Goal: Check status: Check status

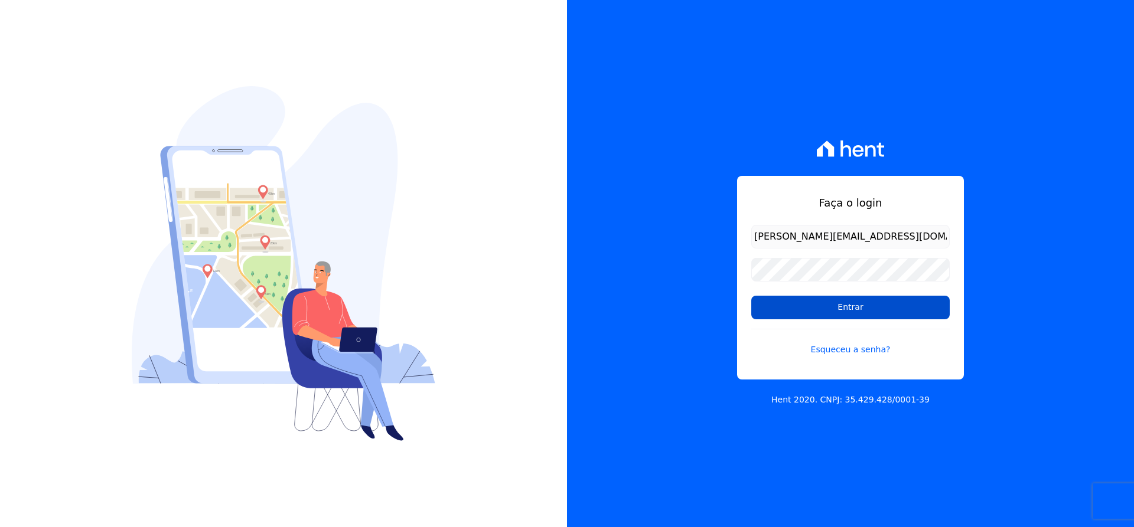
click at [846, 317] on input "Entrar" at bounding box center [850, 308] width 198 height 24
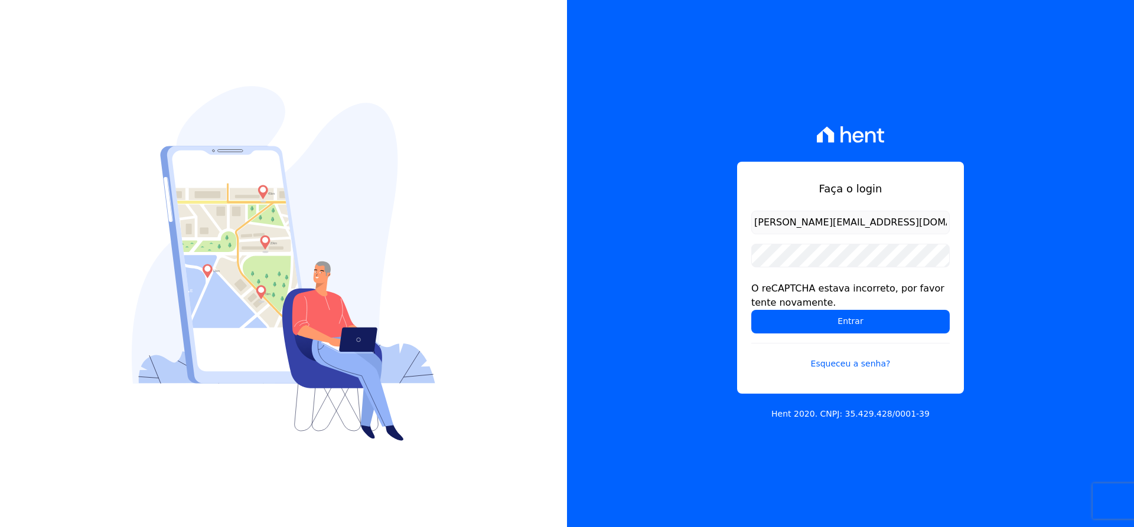
click at [903, 221] on input "[PERSON_NAME][EMAIL_ADDRESS][DOMAIN_NAME]" at bounding box center [850, 223] width 198 height 24
click at [751, 310] on input "Entrar" at bounding box center [850, 322] width 198 height 24
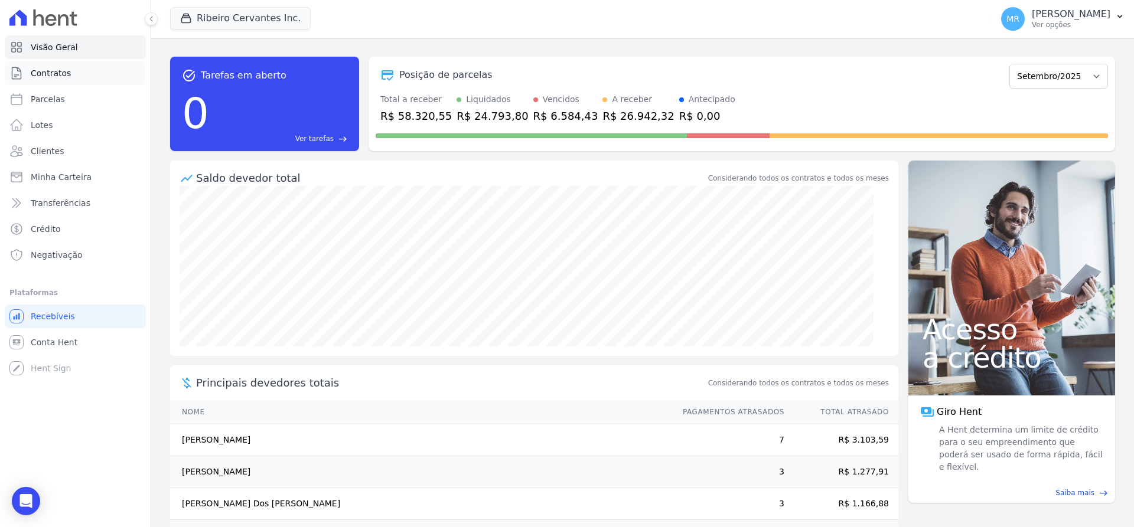
click at [55, 73] on span "Contratos" at bounding box center [51, 73] width 40 height 12
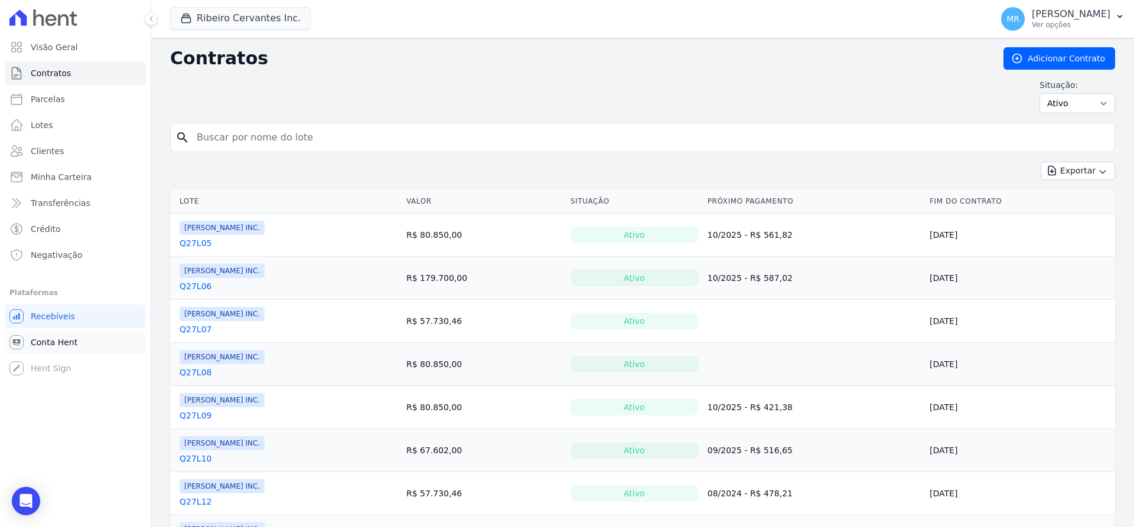
click at [46, 348] on span "Conta Hent" at bounding box center [54, 343] width 47 height 12
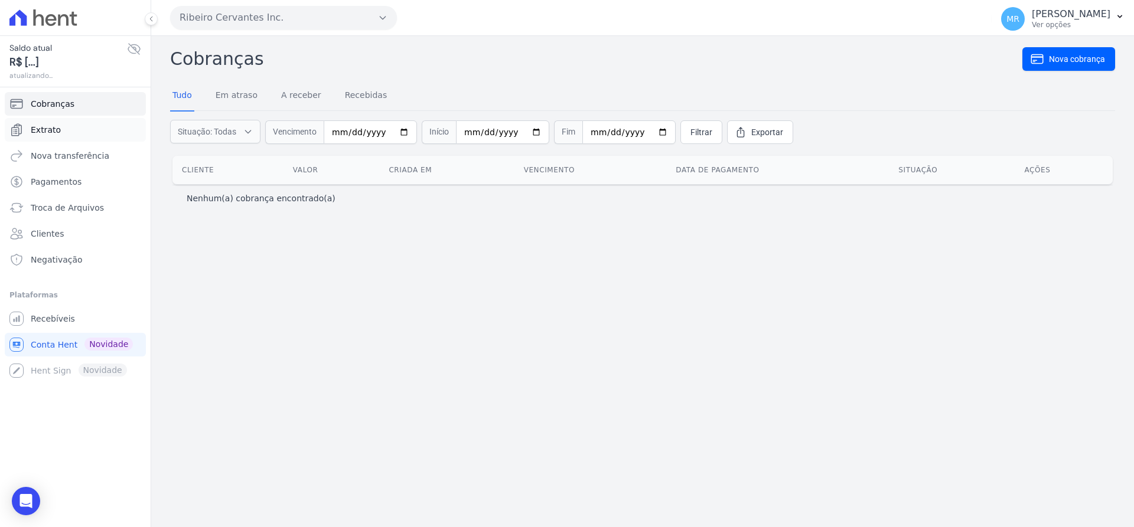
click at [48, 128] on span "Extrato" at bounding box center [46, 130] width 30 height 12
click at [35, 135] on span "Extrato" at bounding box center [46, 130] width 30 height 12
click at [133, 47] on icon at bounding box center [134, 49] width 14 height 14
click at [56, 134] on span "Extrato" at bounding box center [46, 130] width 30 height 12
click at [136, 45] on icon at bounding box center [134, 49] width 12 height 9
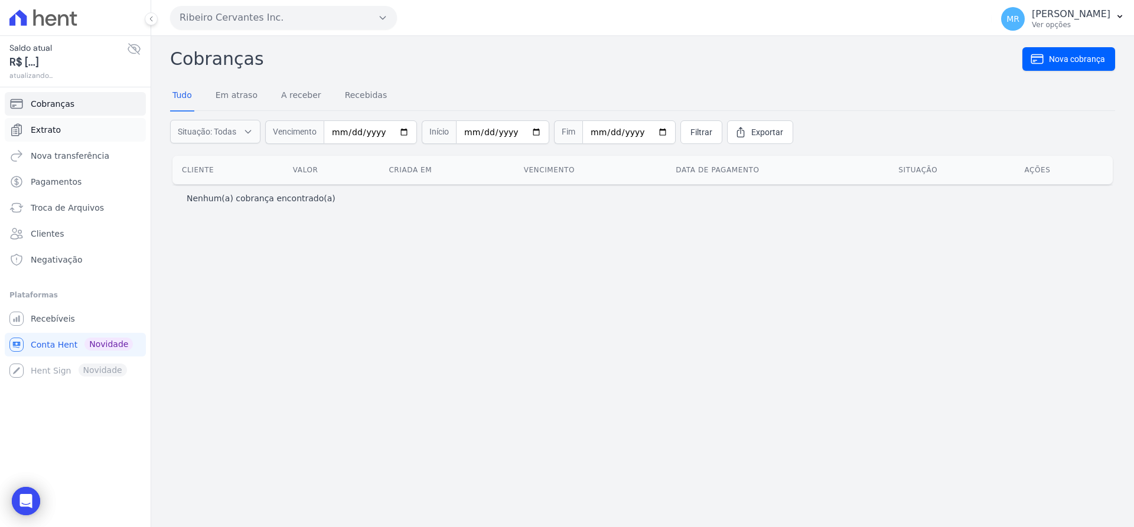
click at [55, 129] on span "Extrato" at bounding box center [46, 130] width 30 height 12
click at [56, 108] on span "Cobranças" at bounding box center [53, 104] width 44 height 12
click at [56, 106] on span "Cobranças" at bounding box center [53, 104] width 44 height 12
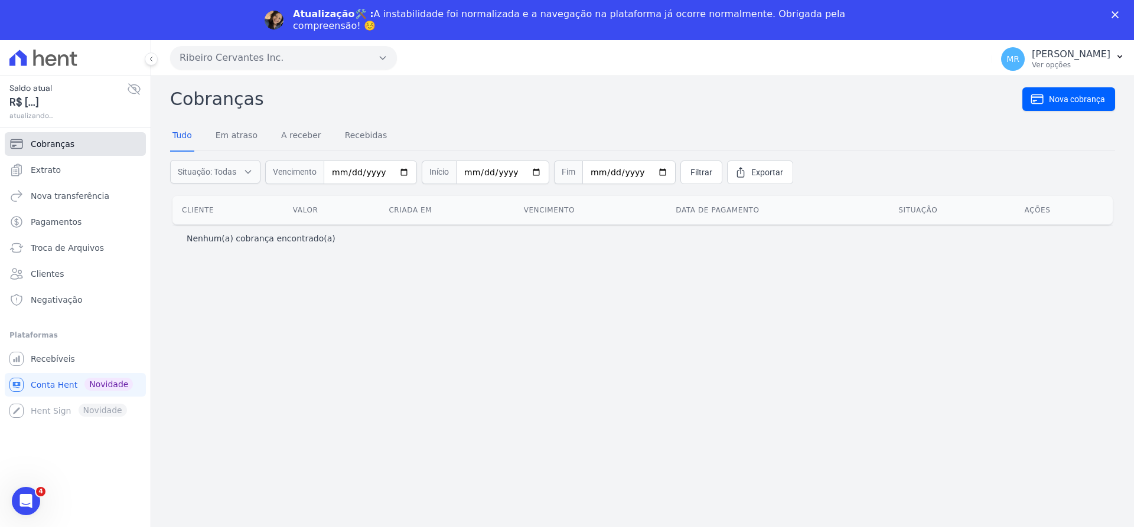
click at [54, 147] on span "Cobranças" at bounding box center [53, 144] width 44 height 12
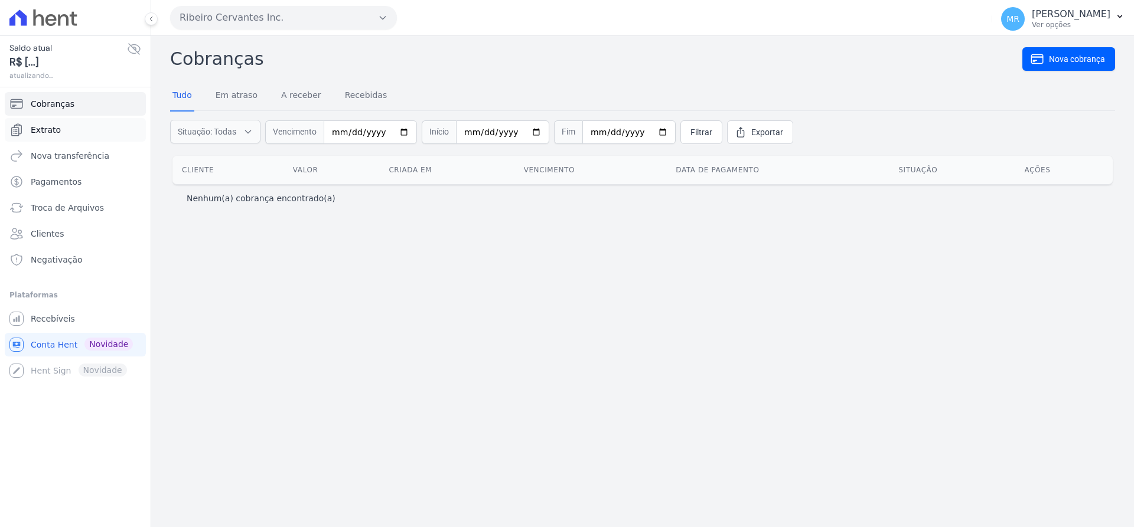
click at [37, 134] on span "Extrato" at bounding box center [46, 130] width 30 height 12
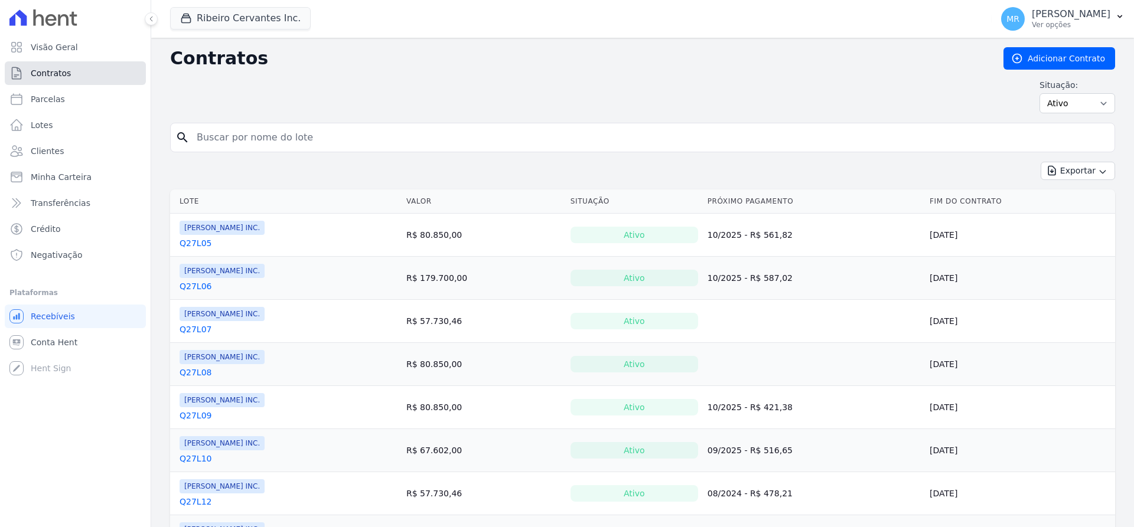
click at [61, 72] on span "Contratos" at bounding box center [51, 73] width 40 height 12
click at [201, 242] on link "Q27L05" at bounding box center [196, 243] width 32 height 12
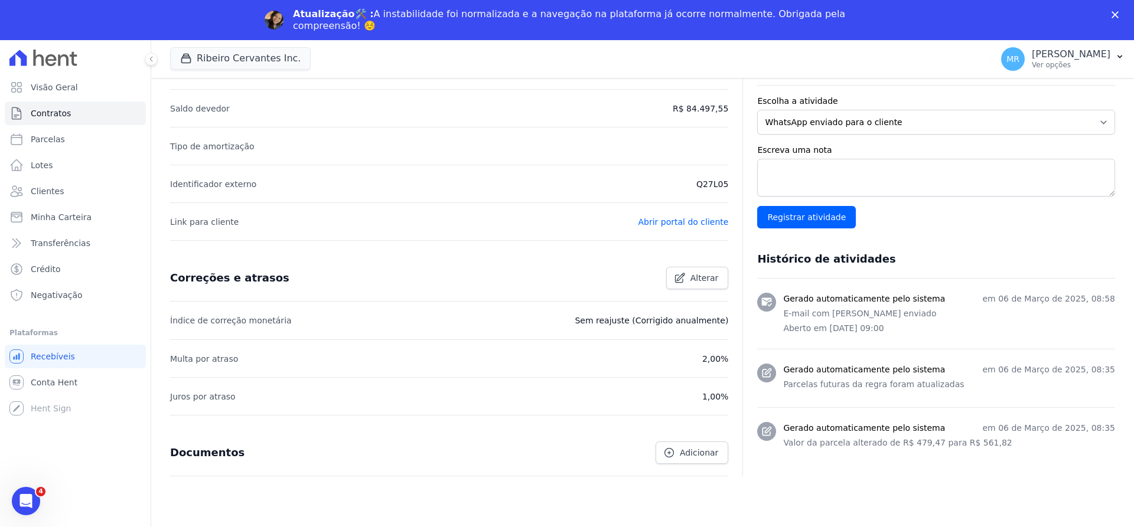
scroll to position [334, 0]
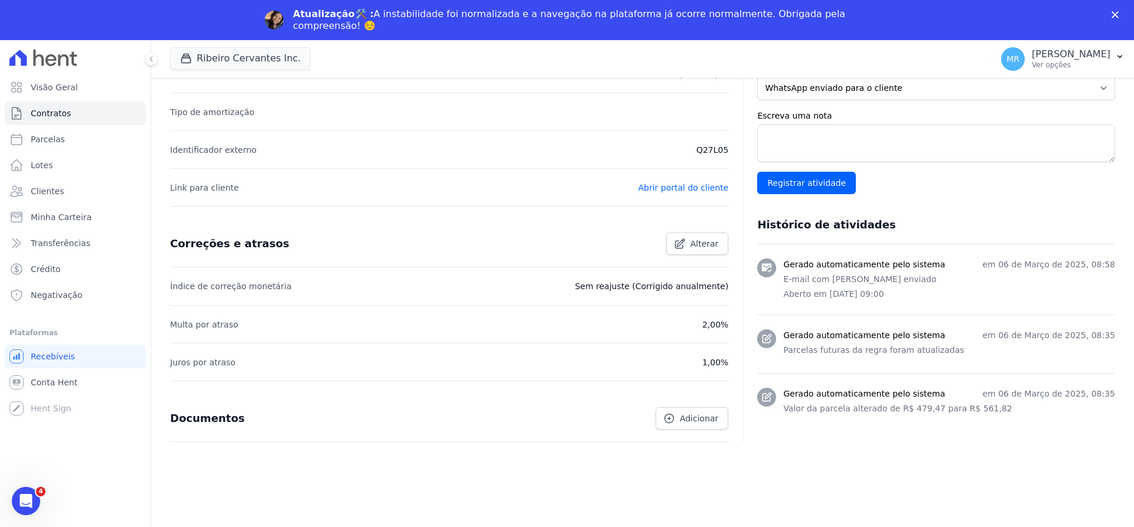
drag, startPoint x: 719, startPoint y: 286, endPoint x: 163, endPoint y: 286, distance: 555.8
click at [163, 286] on div "Contratos Contrato #42b8fee1 Q27L05 Ribeiro Cervantes INC. Q27L05 Rainê Morais …" at bounding box center [642, 136] width 983 height 784
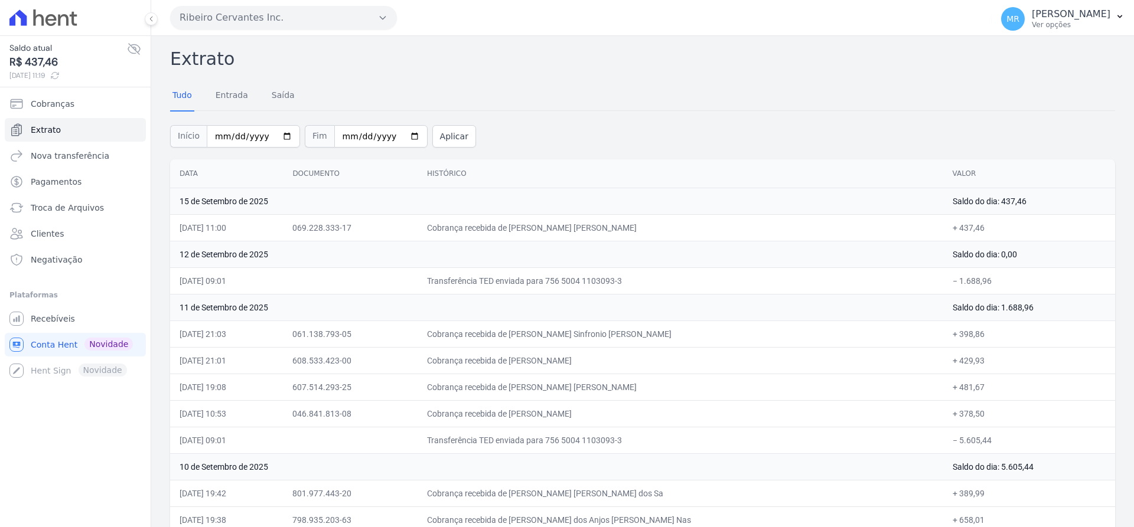
drag, startPoint x: 229, startPoint y: 226, endPoint x: 950, endPoint y: 228, distance: 721.1
click at [950, 228] on tr "15/09/2025, 11:00 069.228.333-17 Cobrança recebida de Davi Cunha de Alencar + 4…" at bounding box center [642, 227] width 945 height 27
drag, startPoint x: 248, startPoint y: 282, endPoint x: 173, endPoint y: 278, distance: 75.1
click at [173, 278] on td "12/09/2025, 09:01" at bounding box center [226, 281] width 113 height 27
drag, startPoint x: 695, startPoint y: 281, endPoint x: 166, endPoint y: 282, distance: 529.2
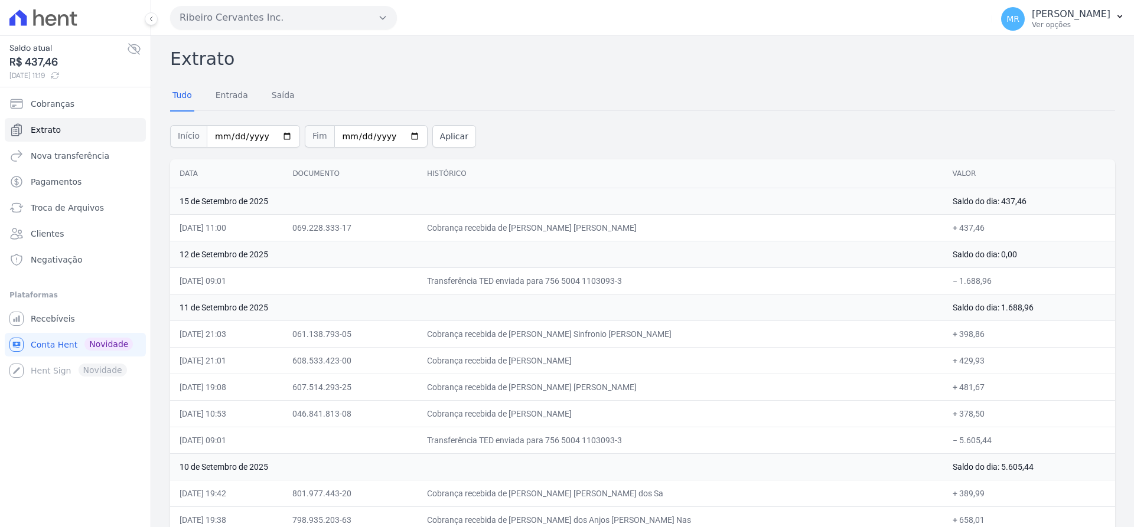
drag, startPoint x: 949, startPoint y: 412, endPoint x: 921, endPoint y: 408, distance: 27.5
click at [943, 408] on td "+ 378,50" at bounding box center [1029, 413] width 172 height 27
drag, startPoint x: 938, startPoint y: 383, endPoint x: 922, endPoint y: 379, distance: 16.5
click at [943, 379] on td "+ 481,67" at bounding box center [1029, 387] width 172 height 27
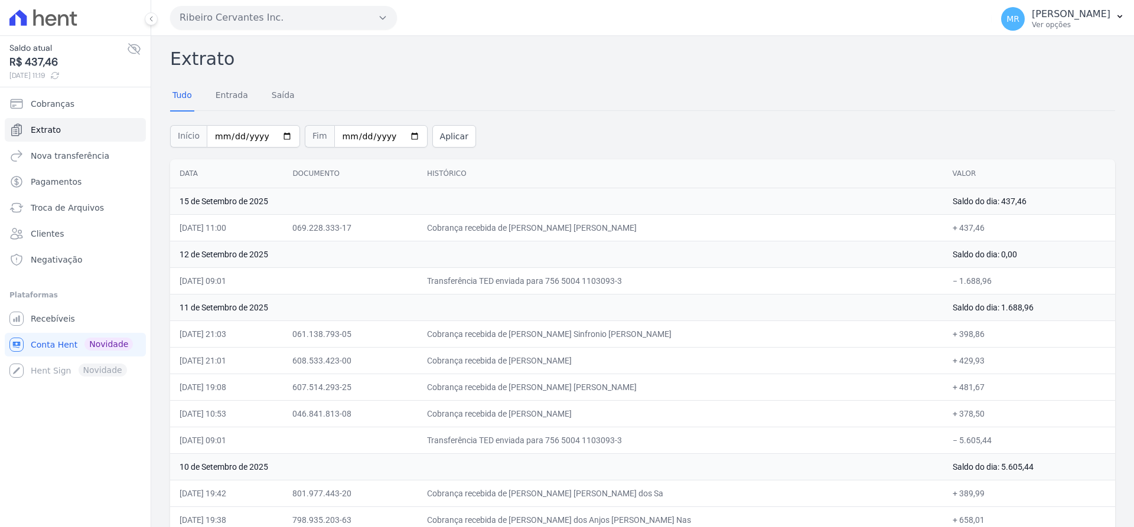
drag, startPoint x: 941, startPoint y: 359, endPoint x: 923, endPoint y: 354, distance: 18.3
click at [943, 354] on td "+ 429,93" at bounding box center [1029, 360] width 172 height 27
drag, startPoint x: 942, startPoint y: 333, endPoint x: 931, endPoint y: 332, distance: 11.3
click at [943, 332] on td "+ 398,86" at bounding box center [1029, 334] width 172 height 27
drag, startPoint x: 939, startPoint y: 409, endPoint x: 928, endPoint y: 408, distance: 11.3
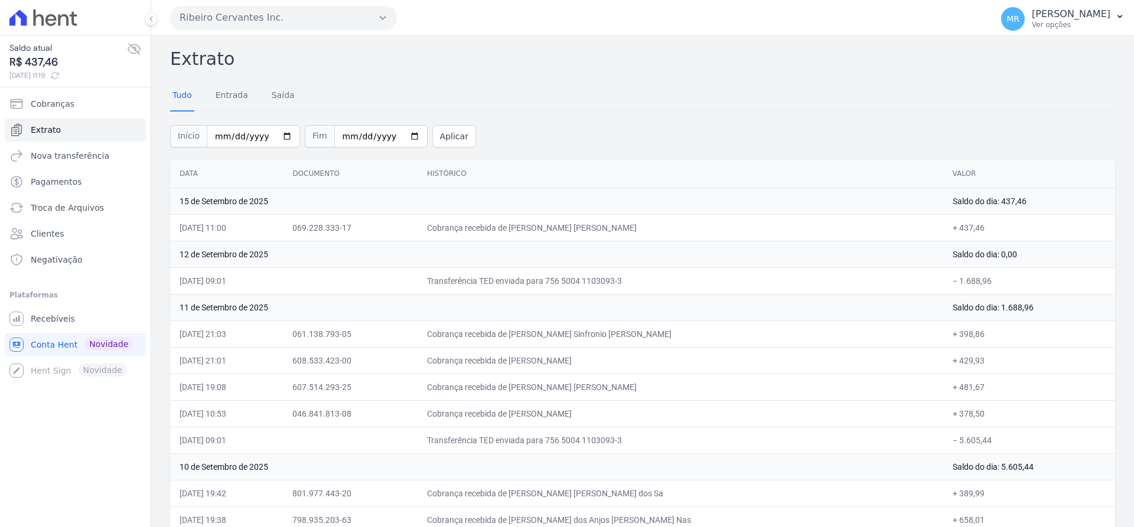
click at [943, 408] on td "+ 378,50" at bounding box center [1029, 413] width 172 height 27
drag, startPoint x: 935, startPoint y: 382, endPoint x: 924, endPoint y: 380, distance: 10.9
click at [943, 380] on td "+ 481,67" at bounding box center [1029, 387] width 172 height 27
drag, startPoint x: 941, startPoint y: 356, endPoint x: 933, endPoint y: 355, distance: 8.9
click at [943, 355] on td "+ 429,93" at bounding box center [1029, 360] width 172 height 27
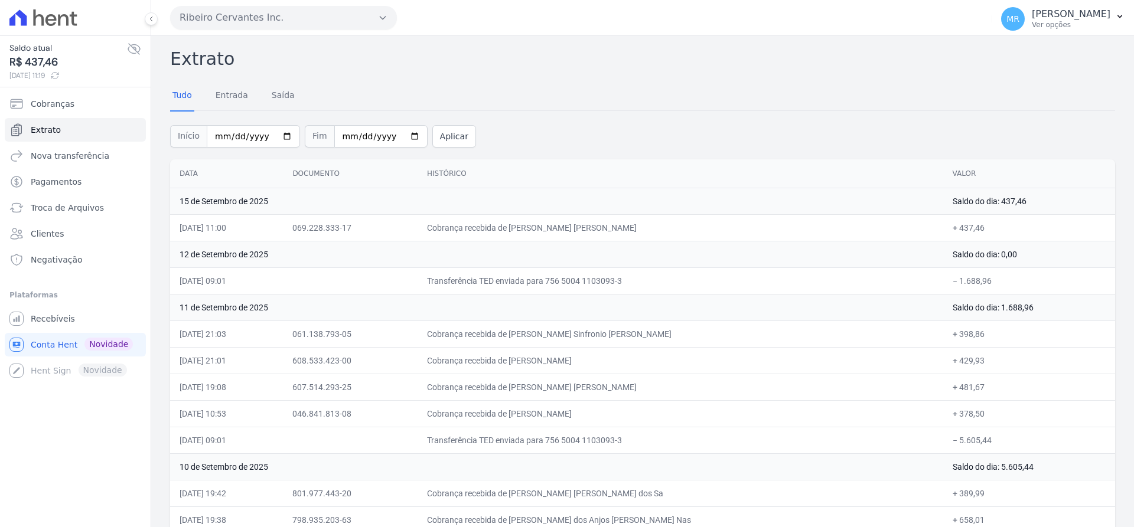
drag, startPoint x: 944, startPoint y: 332, endPoint x: 920, endPoint y: 330, distance: 24.3
click at [943, 330] on td "+ 398,86" at bounding box center [1029, 334] width 172 height 27
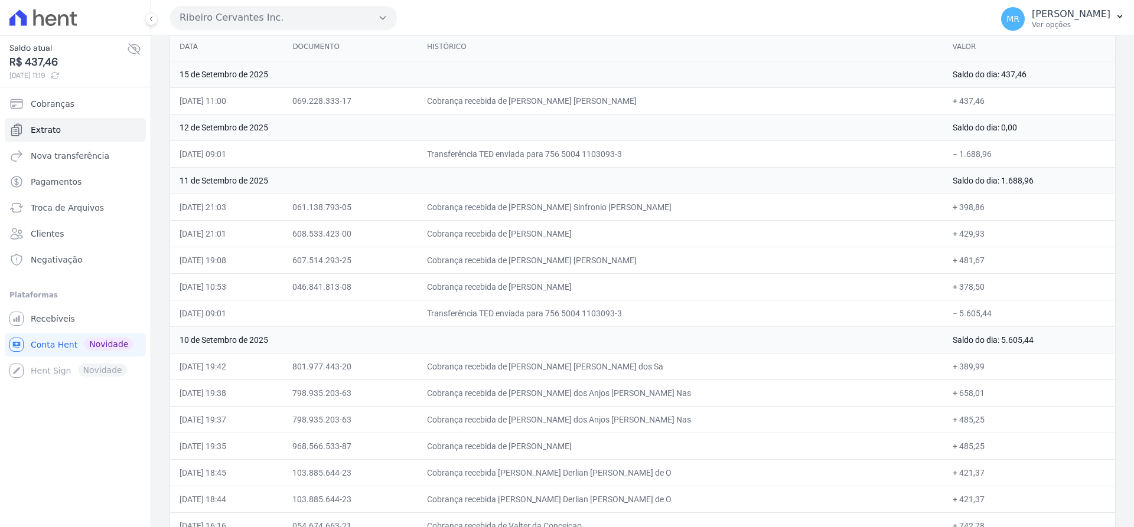
scroll to position [0, 0]
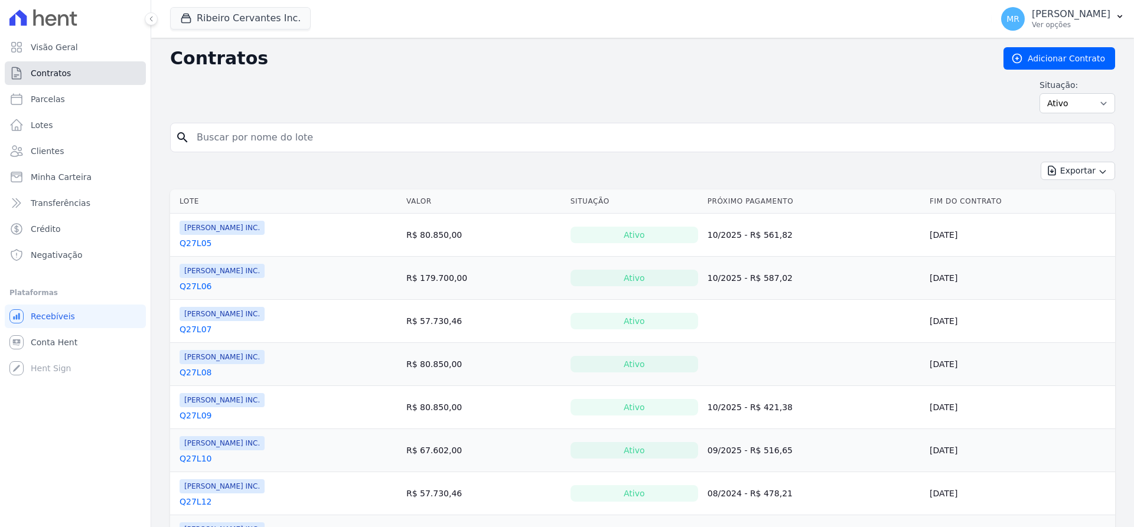
click at [54, 75] on span "Contratos" at bounding box center [51, 73] width 40 height 12
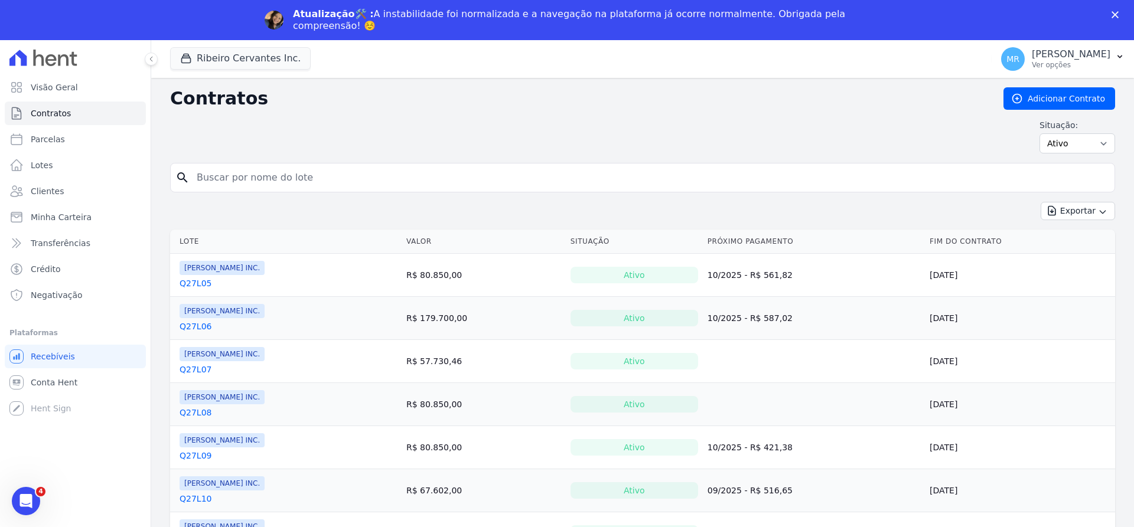
click at [255, 165] on div "search" at bounding box center [642, 178] width 945 height 30
click at [253, 178] on input "search" at bounding box center [650, 178] width 920 height 24
type input "q33l17"
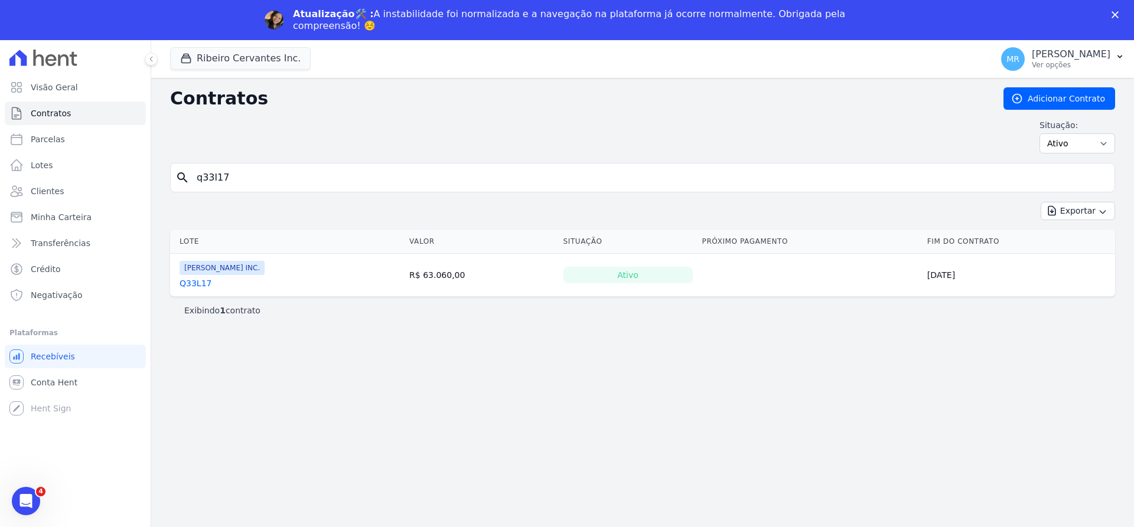
click at [195, 283] on link "Q33L17" at bounding box center [196, 284] width 32 height 12
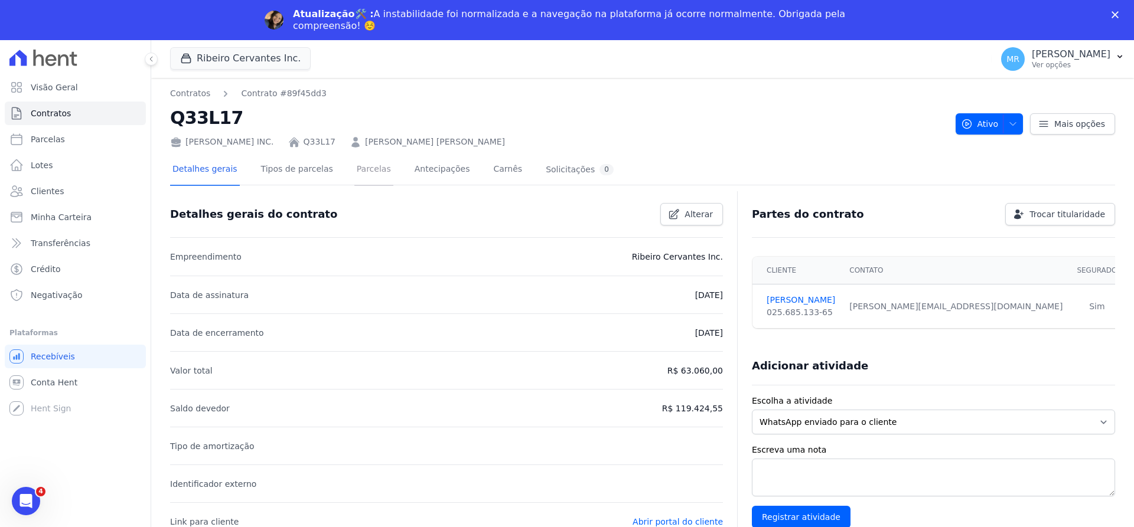
click at [354, 171] on link "Parcelas" at bounding box center [373, 170] width 39 height 31
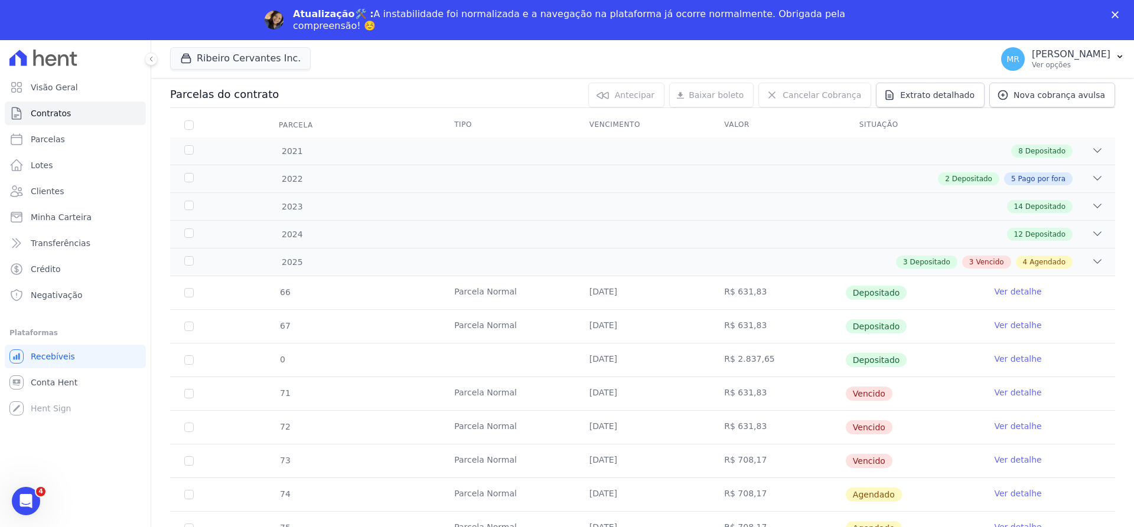
scroll to position [114, 0]
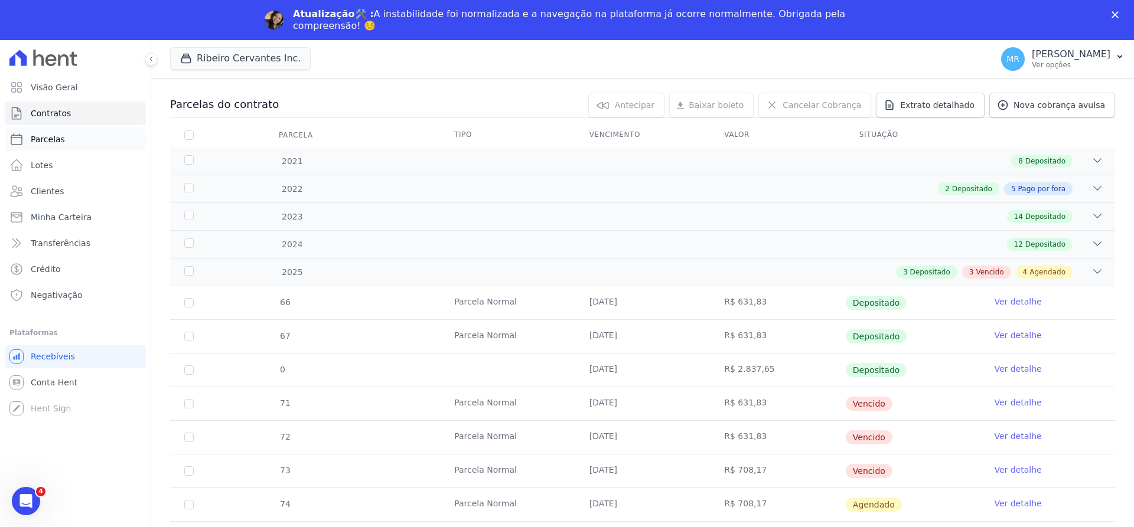
click at [43, 143] on span "Parcelas" at bounding box center [48, 139] width 34 height 12
select select
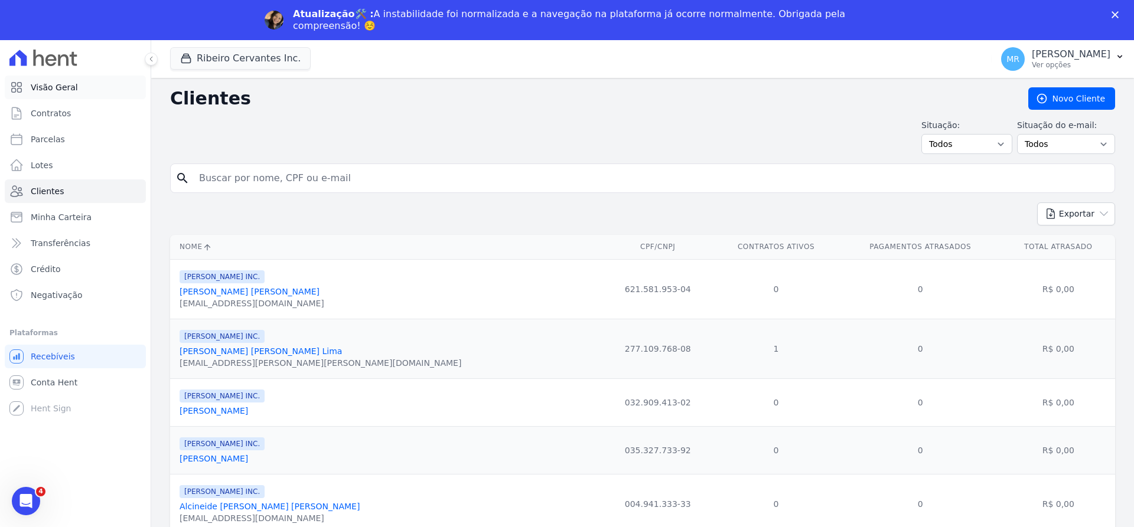
click at [59, 86] on span "Visão Geral" at bounding box center [54, 88] width 47 height 12
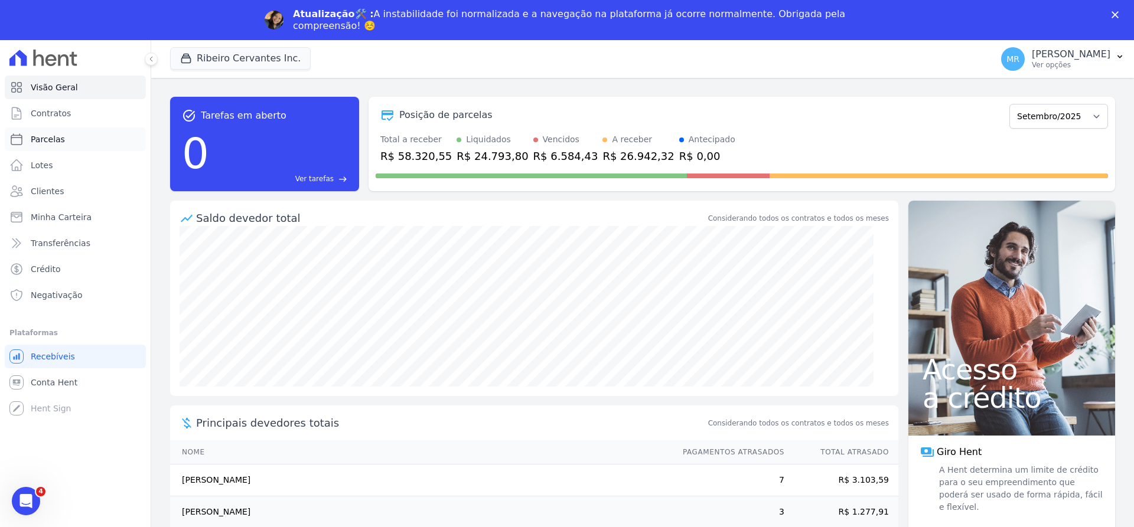
click at [51, 135] on span "Parcelas" at bounding box center [48, 139] width 34 height 12
select select
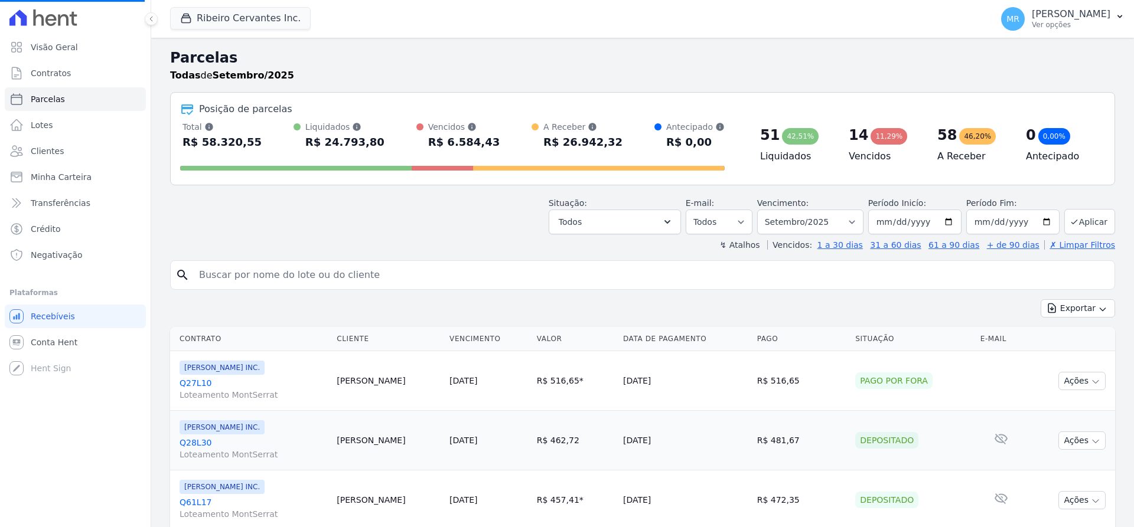
select select
click at [670, 222] on icon "button" at bounding box center [667, 222] width 6 height 4
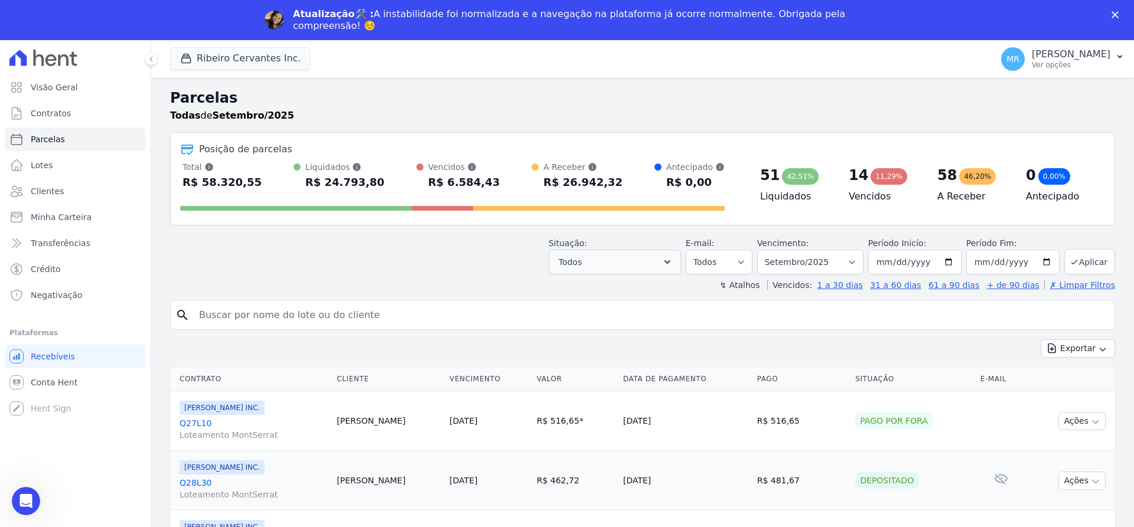
click at [681, 256] on button "Todos" at bounding box center [615, 262] width 132 height 25
click at [673, 261] on icon "button" at bounding box center [667, 262] width 12 height 12
click at [639, 261] on button "Todos" at bounding box center [615, 262] width 132 height 25
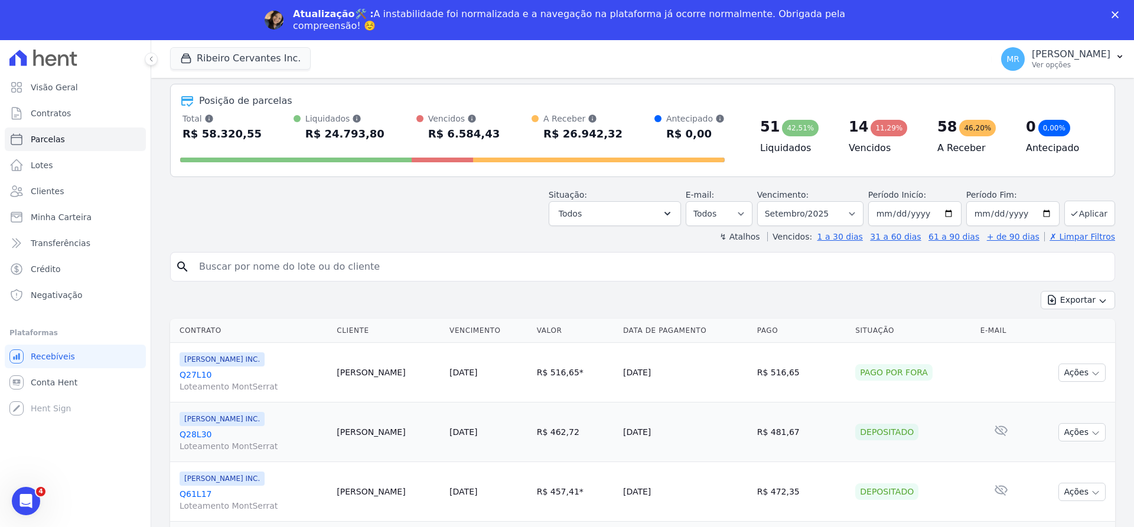
scroll to position [74, 0]
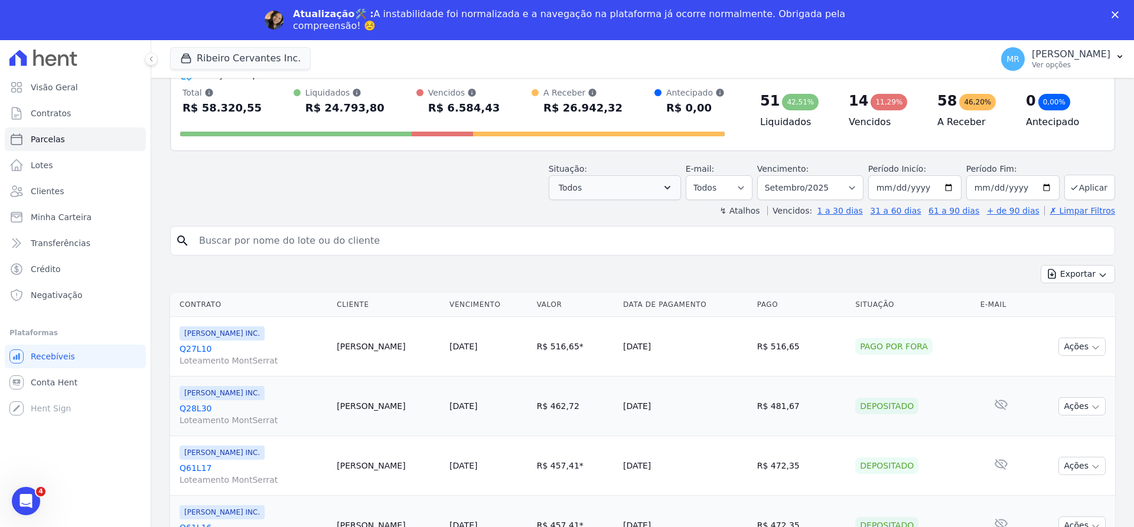
click at [681, 183] on button "Todos" at bounding box center [615, 187] width 132 height 25
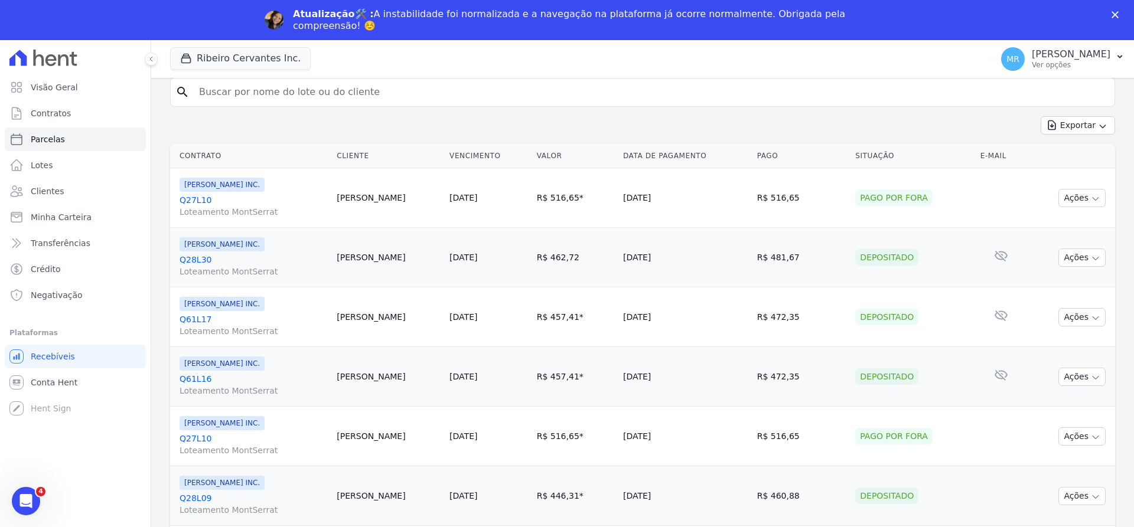
scroll to position [0, 0]
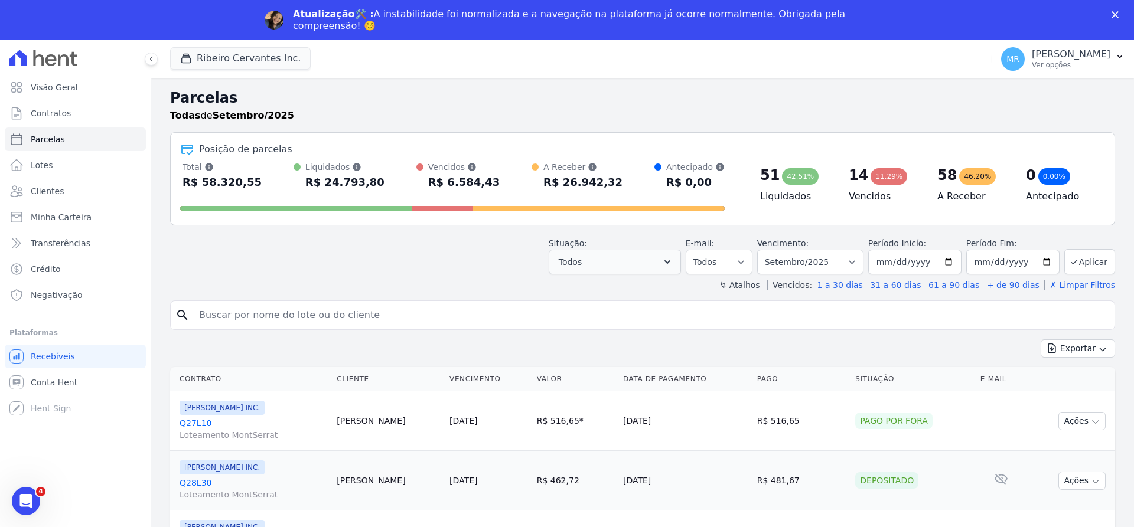
click at [680, 261] on button "Todos" at bounding box center [615, 262] width 132 height 25
click at [752, 261] on select "Todos Lido Não-lido" at bounding box center [719, 262] width 67 height 25
click at [681, 262] on button "Todos" at bounding box center [615, 262] width 132 height 25
click at [601, 271] on button "Todos" at bounding box center [615, 262] width 132 height 25
click at [1115, 14] on icon "Fechar" at bounding box center [1115, 14] width 7 height 7
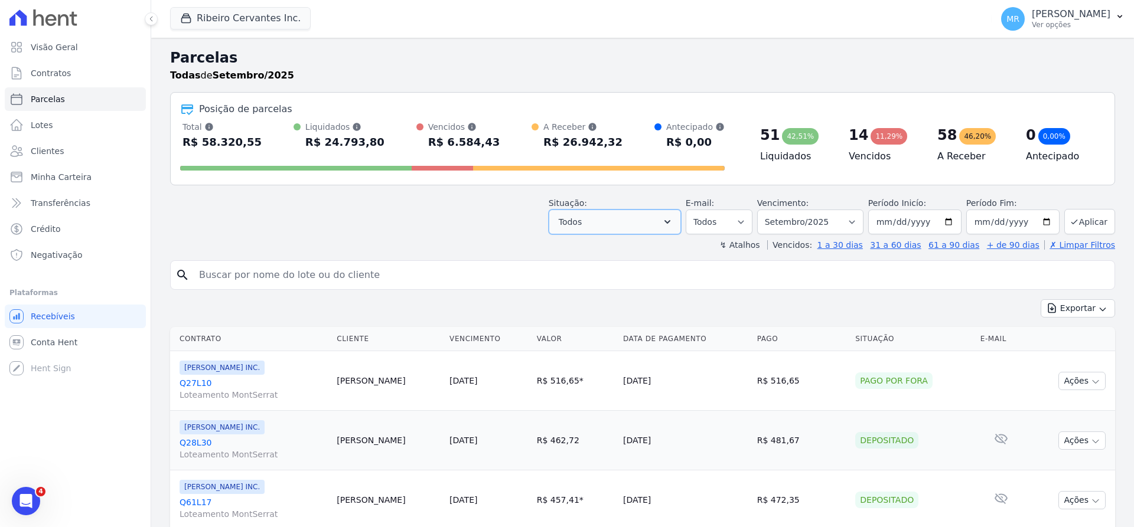
click at [657, 224] on button "Todos" at bounding box center [615, 222] width 132 height 25
click at [617, 221] on button "Todos" at bounding box center [615, 222] width 132 height 25
click at [686, 210] on select "Todos Lido Não-lido" at bounding box center [719, 222] width 67 height 25
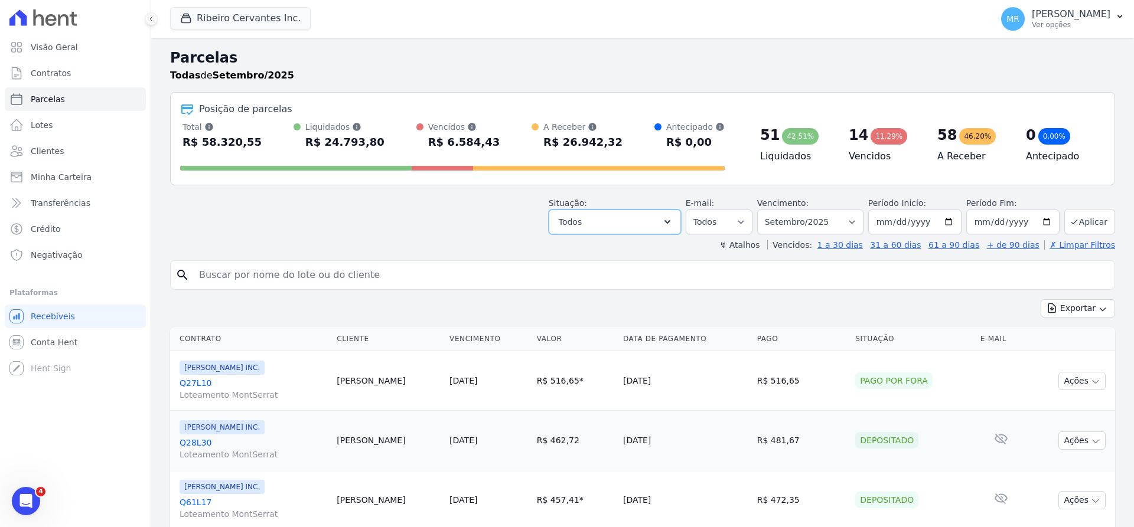
click at [664, 224] on button "Todos" at bounding box center [615, 222] width 132 height 25
click at [673, 222] on icon "button" at bounding box center [667, 222] width 12 height 12
click at [45, 91] on link "Parcelas" at bounding box center [75, 99] width 141 height 24
select select
click at [49, 97] on span "Parcelas" at bounding box center [48, 99] width 34 height 12
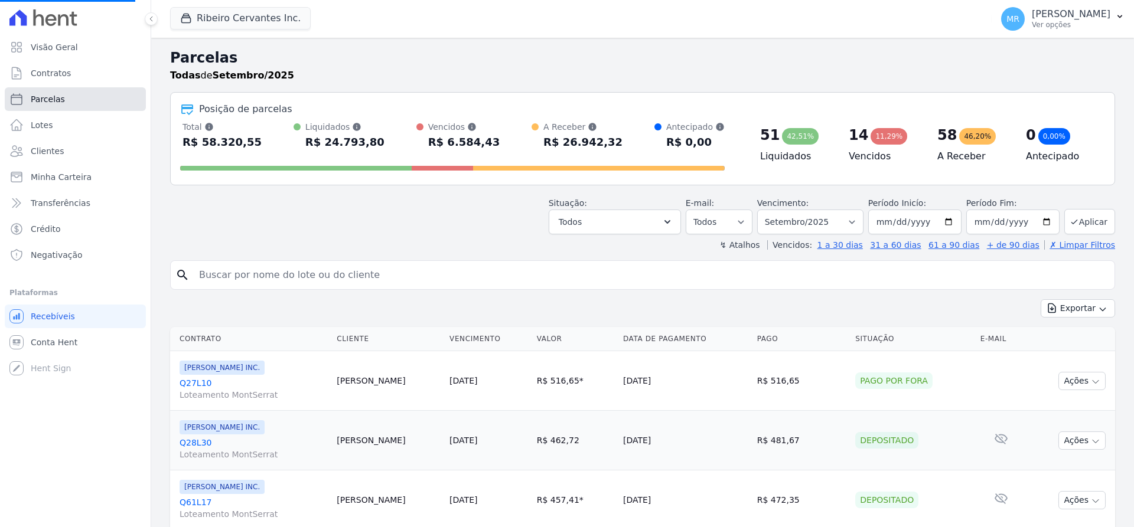
select select
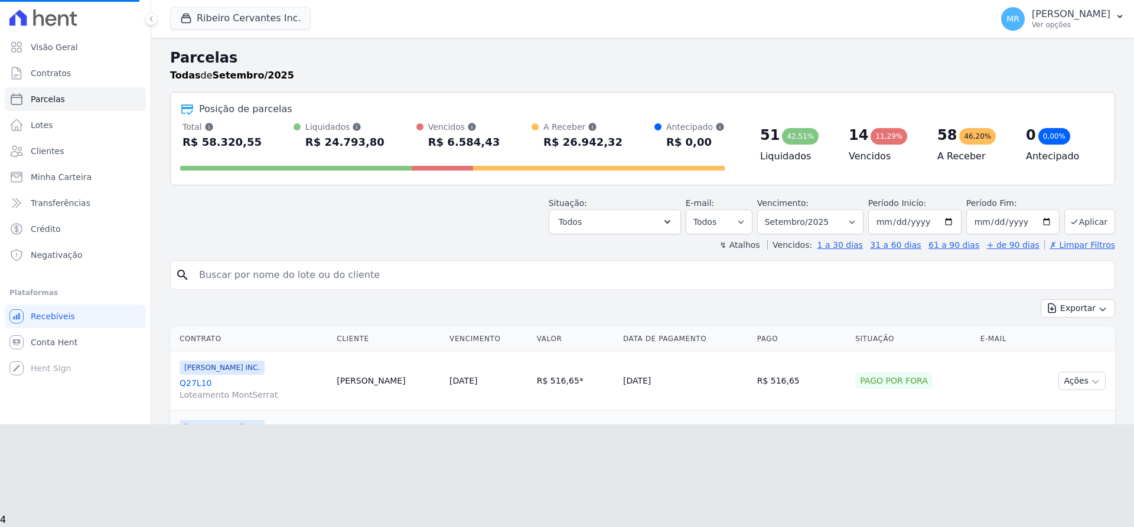
select select
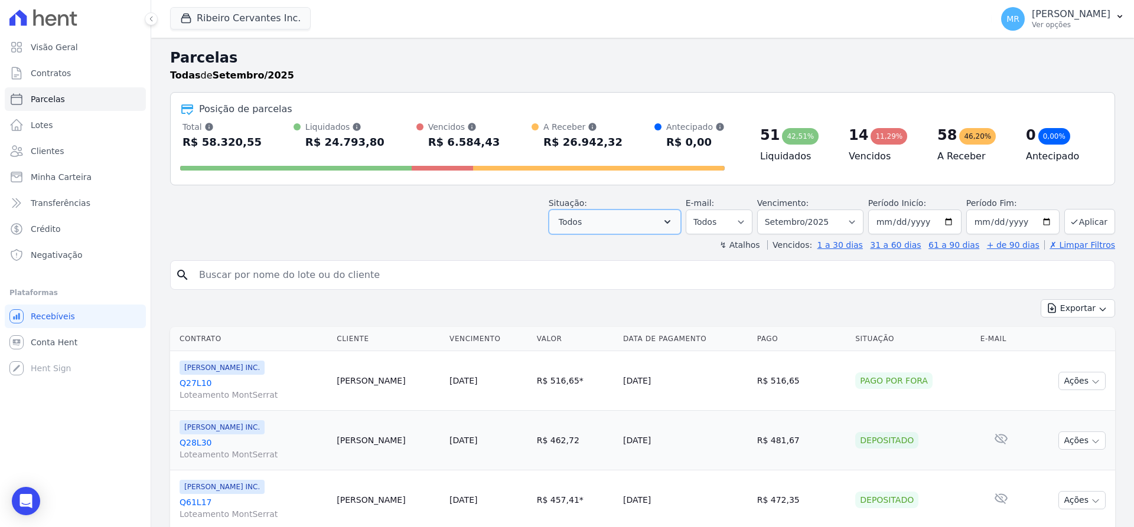
click at [673, 223] on icon "button" at bounding box center [667, 222] width 12 height 12
click at [929, 222] on input "2025-09-01" at bounding box center [914, 222] width 93 height 25
click at [746, 233] on select "Todos Lido Não-lido" at bounding box center [719, 222] width 67 height 25
click at [757, 210] on select "Filtrar por período ──────── Todos os meses Maio/2021 Junho/2021 Julho/2021 Ago…" at bounding box center [810, 222] width 106 height 25
select select "date_range_filter"
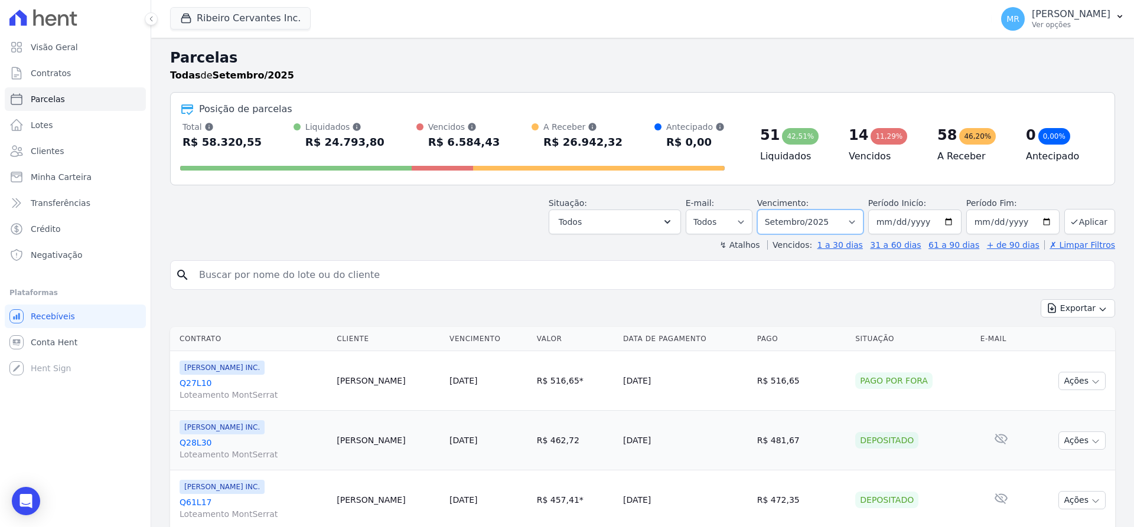
click option "Filtrar por período" at bounding box center [0, 0] width 0 height 0
click at [686, 210] on select "Todos Lido Não-lido" at bounding box center [719, 222] width 67 height 25
click at [739, 223] on select "Todos Lido Não-lido" at bounding box center [719, 222] width 67 height 25
click at [673, 221] on button "Todos" at bounding box center [615, 222] width 132 height 25
click at [612, 221] on button "Todos" at bounding box center [615, 222] width 132 height 25
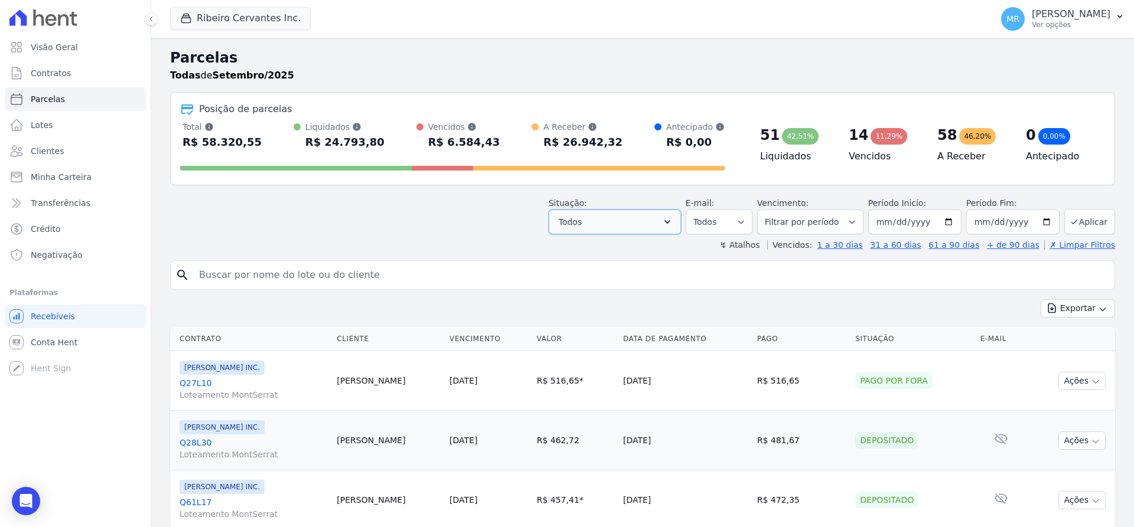
click at [673, 220] on icon "button" at bounding box center [667, 222] width 12 height 12
click at [1067, 245] on link "✗ Limpar Filtros" at bounding box center [1079, 244] width 71 height 9
select select
click at [673, 224] on icon "button" at bounding box center [667, 222] width 12 height 12
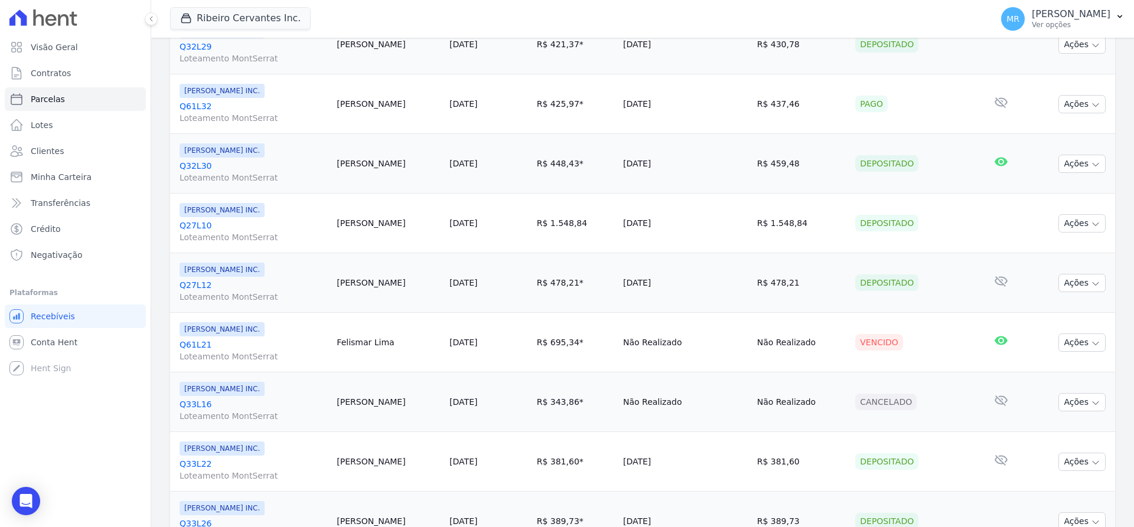
scroll to position [1265, 0]
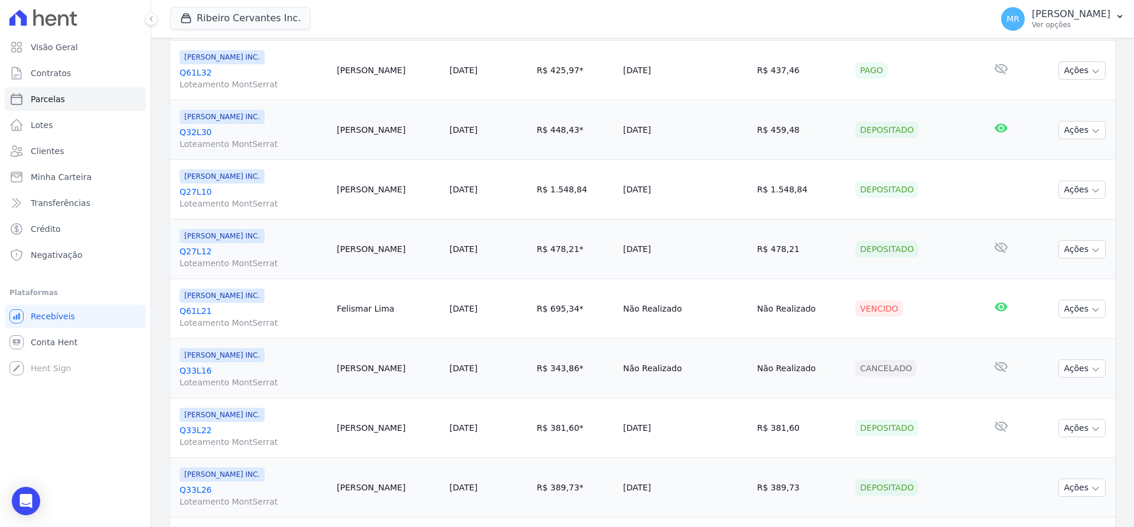
click at [198, 310] on link "Q61L21 Loteamento MontSerrat" at bounding box center [254, 317] width 148 height 24
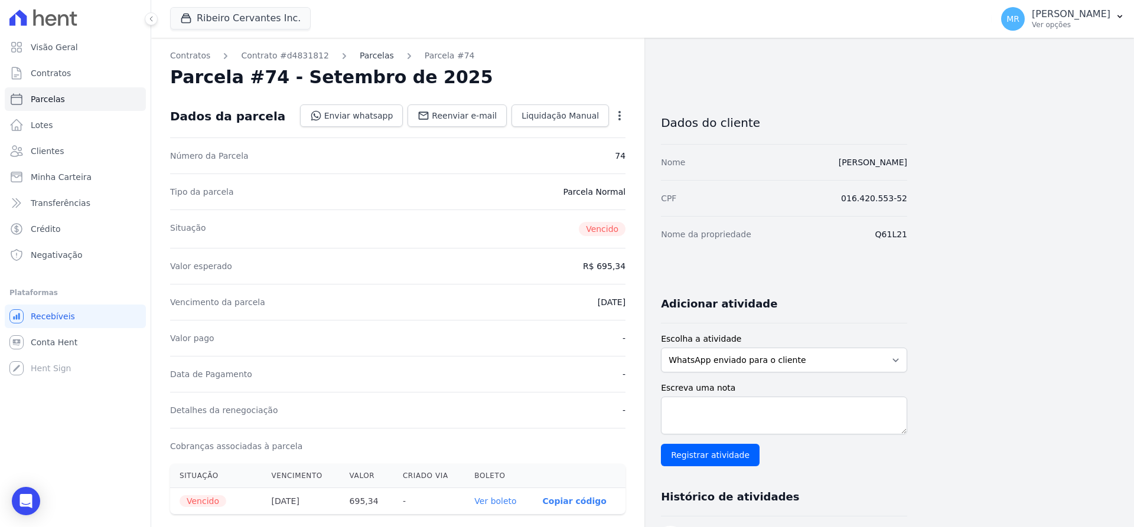
click at [360, 56] on link "Parcelas" at bounding box center [377, 56] width 34 height 12
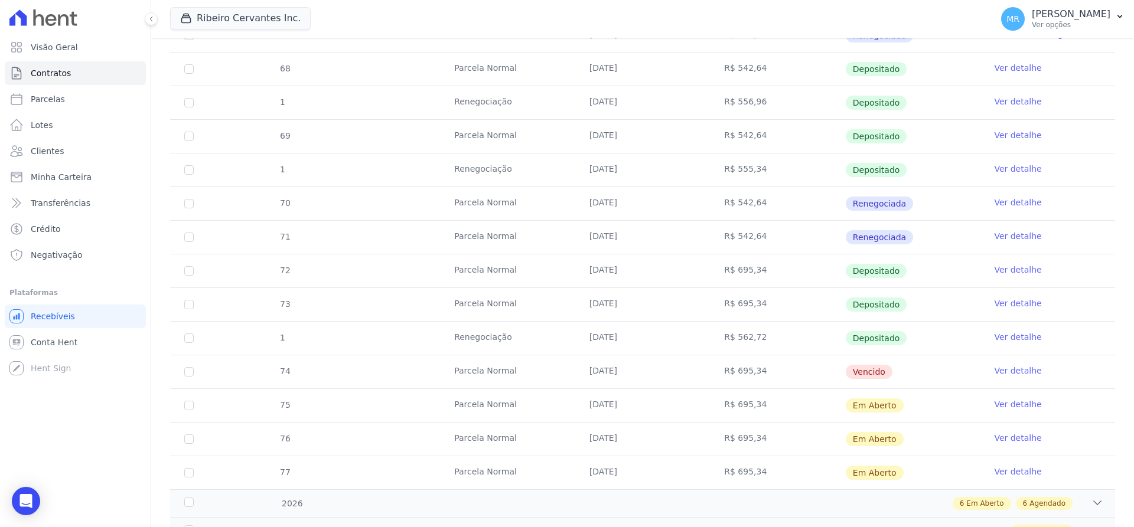
scroll to position [387, 0]
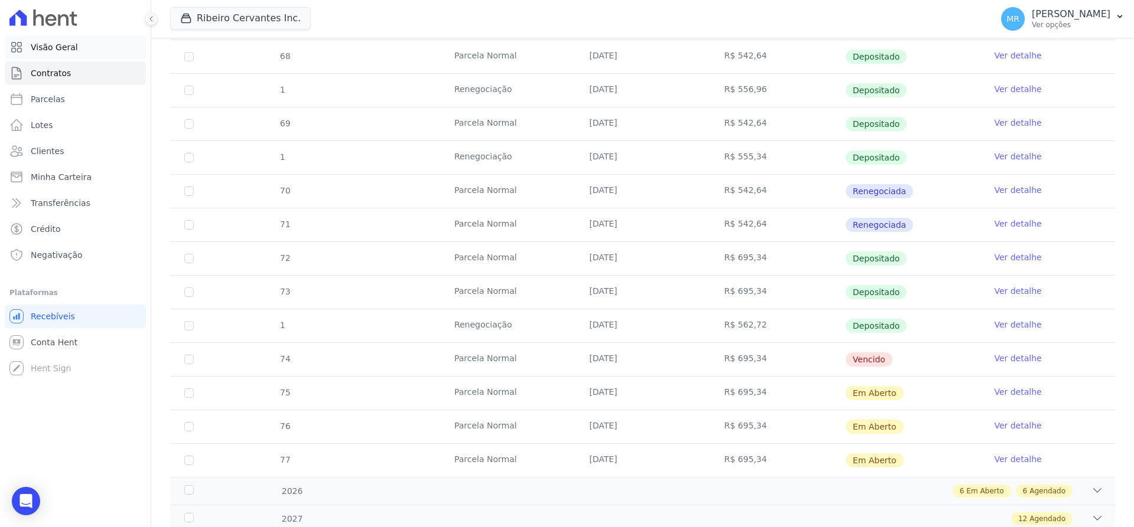
click at [53, 44] on span "Visão Geral" at bounding box center [54, 47] width 47 height 12
